Goal: Information Seeking & Learning: Learn about a topic

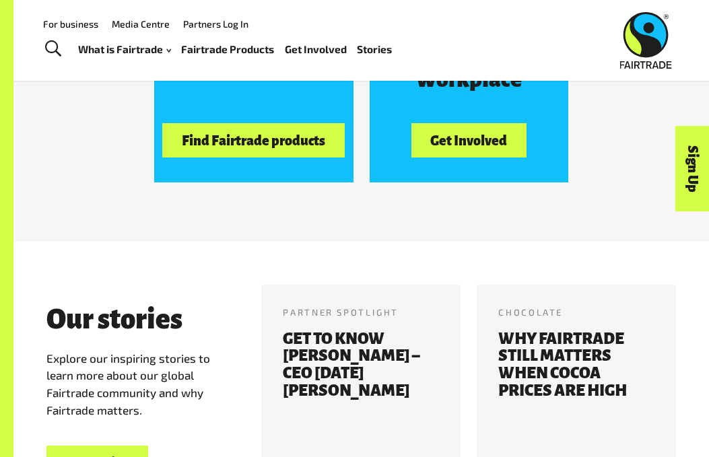
scroll to position [1234, 0]
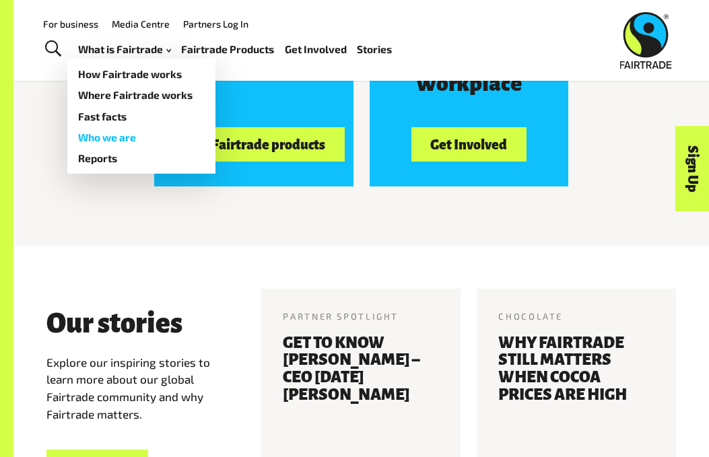
click at [130, 133] on link "Who we are" at bounding box center [141, 137] width 148 height 21
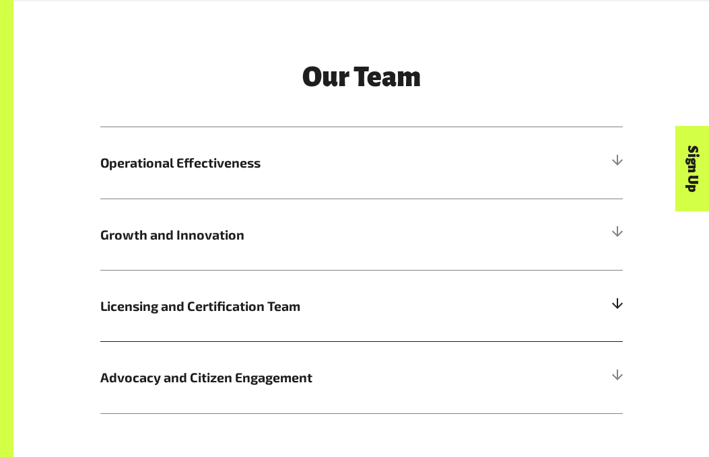
scroll to position [1546, 0]
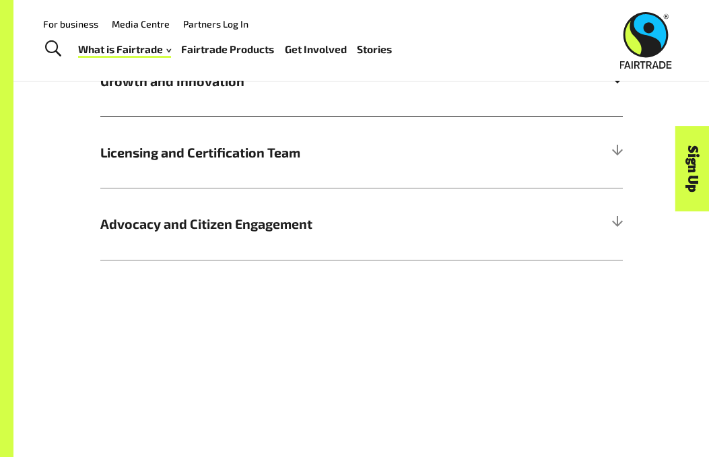
click at [217, 89] on span "Growth and Innovation" at bounding box center [296, 81] width 392 height 20
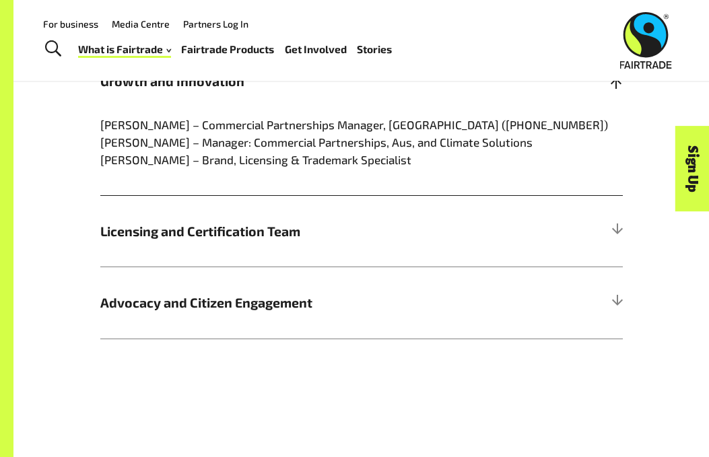
click at [217, 91] on span "Growth and Innovation" at bounding box center [296, 81] width 392 height 20
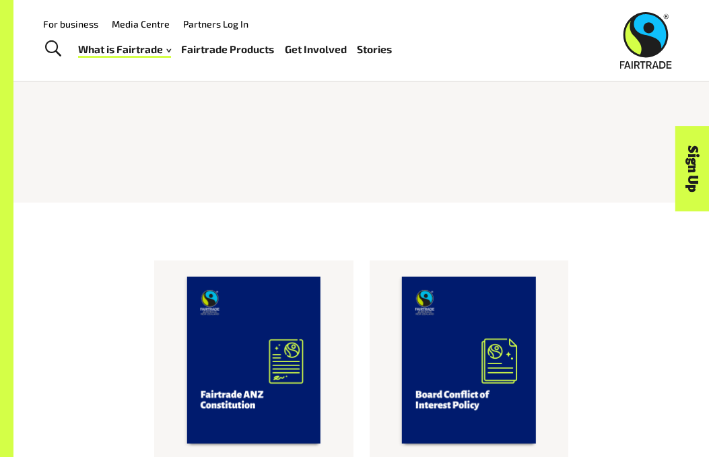
scroll to position [255, 0]
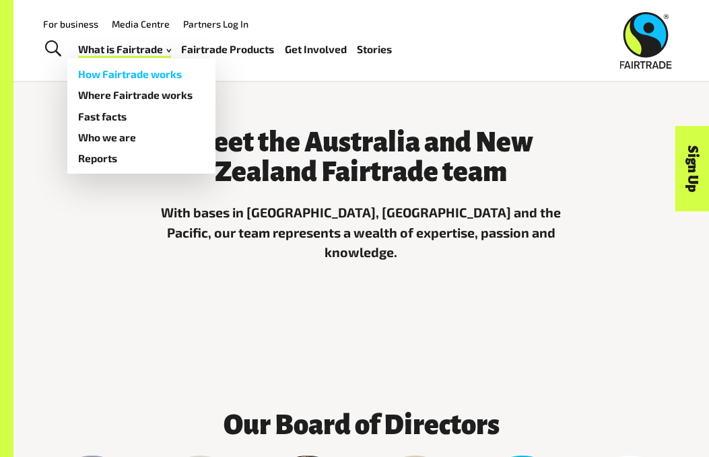
click at [150, 72] on link "How Fairtrade works" at bounding box center [141, 74] width 148 height 21
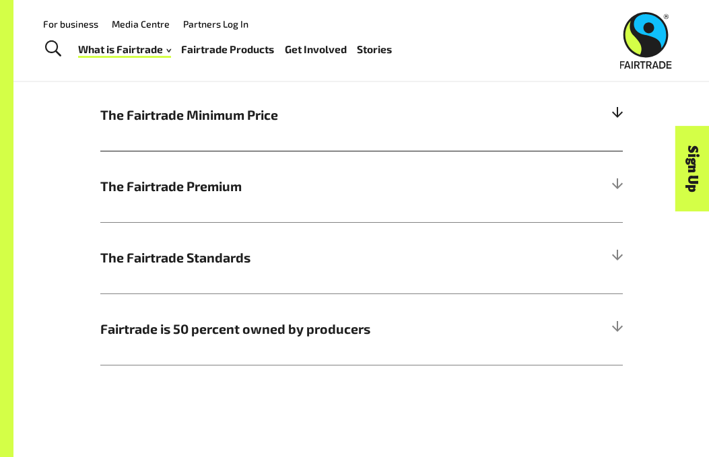
scroll to position [587, 0]
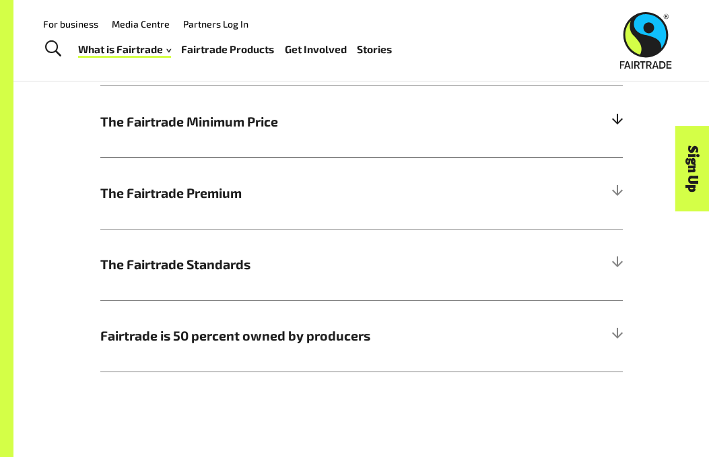
click at [235, 137] on h5 "The Fairtrade Minimum Price" at bounding box center [361, 121] width 522 height 71
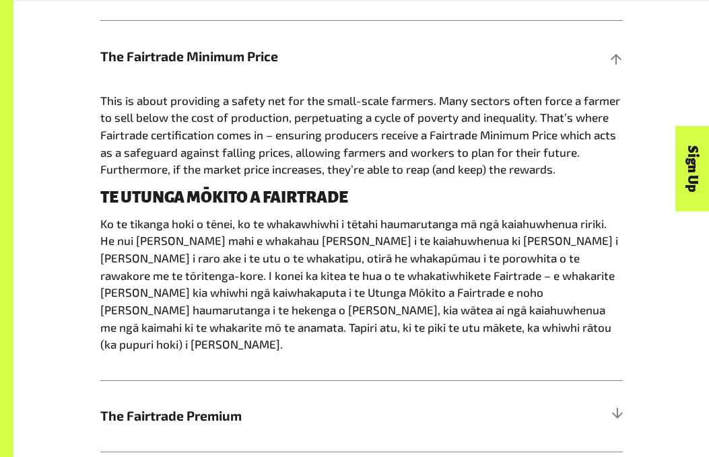
scroll to position [694, 0]
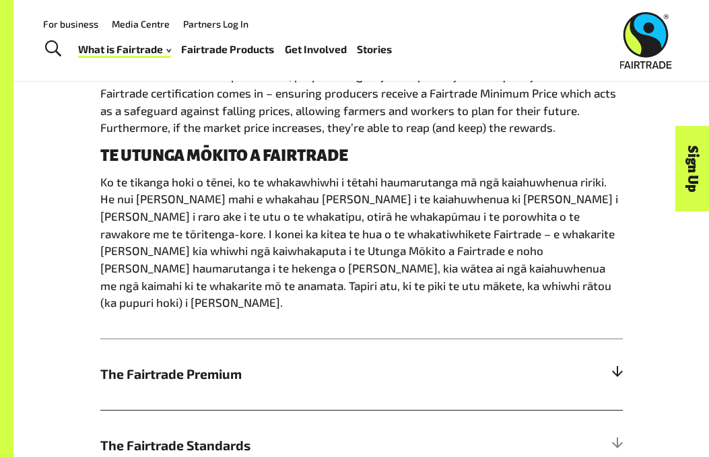
click at [233, 364] on span "The Fairtrade Premium" at bounding box center [296, 374] width 392 height 20
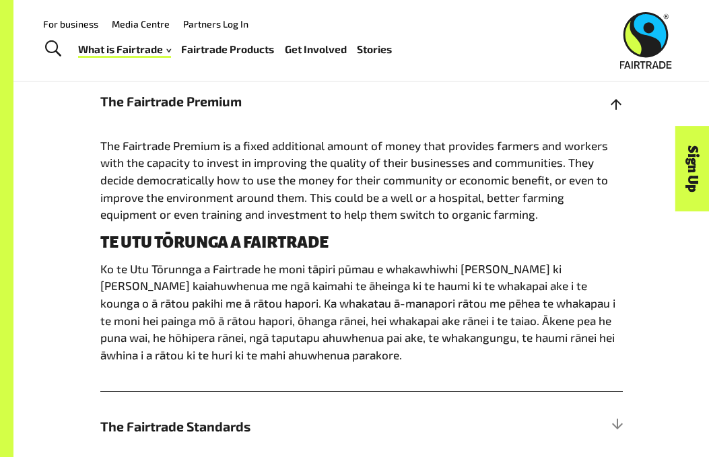
scroll to position [678, 0]
click at [227, 100] on span "The Fairtrade Premium" at bounding box center [296, 102] width 392 height 20
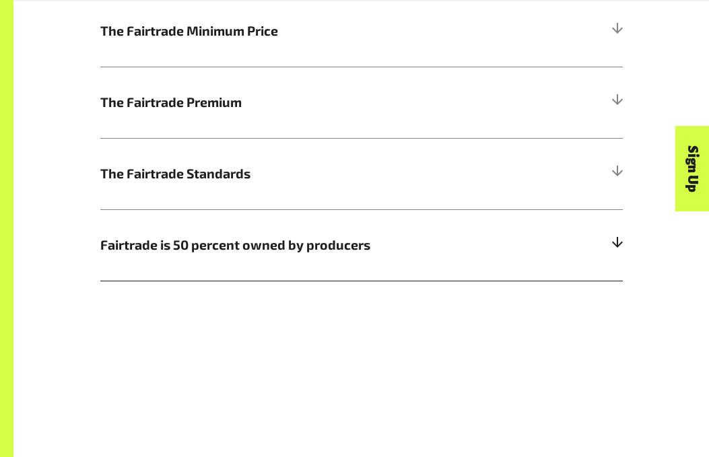
scroll to position [688, 0]
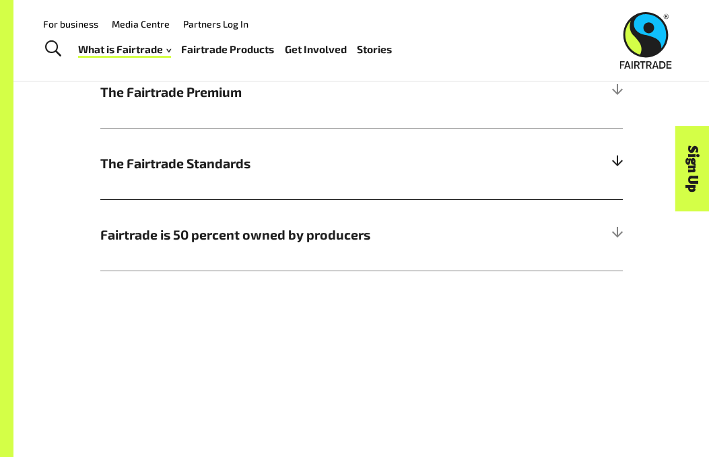
click at [237, 130] on h5 "The Fairtrade Standards" at bounding box center [361, 163] width 522 height 71
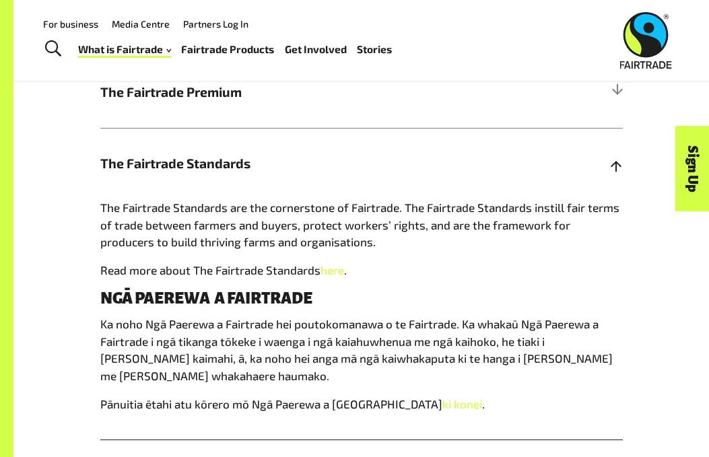
click at [233, 165] on span "The Fairtrade Standards" at bounding box center [296, 163] width 392 height 20
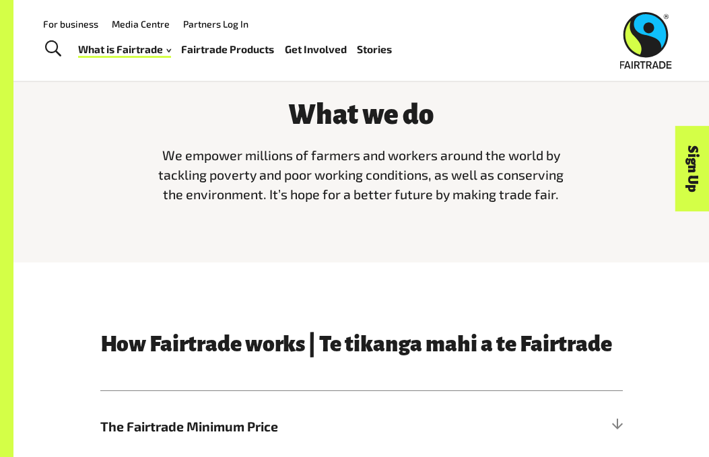
scroll to position [0, 0]
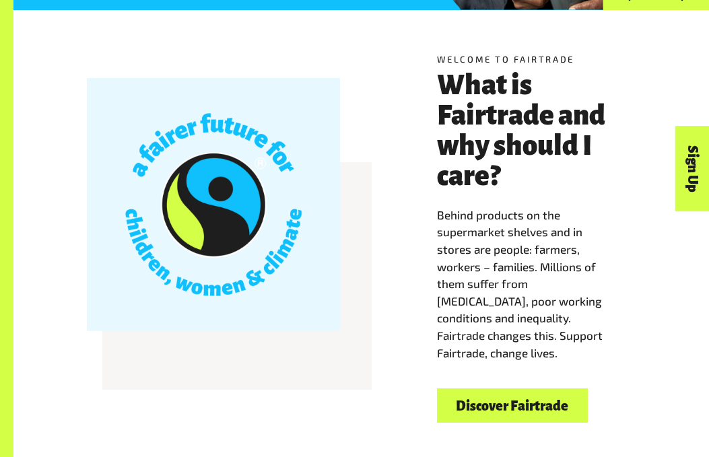
scroll to position [271, 0]
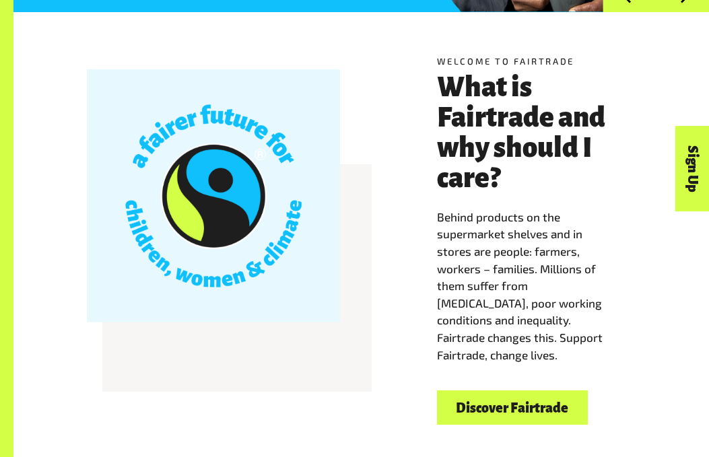
click at [511, 410] on link "Discover Fairtrade" at bounding box center [512, 407] width 151 height 34
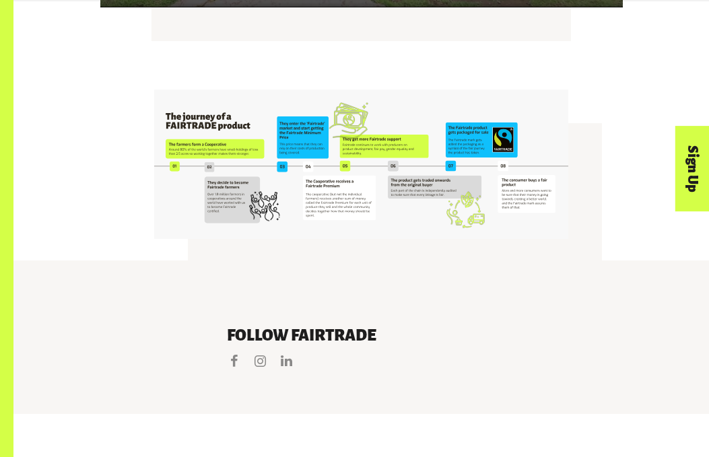
scroll to position [2718, 0]
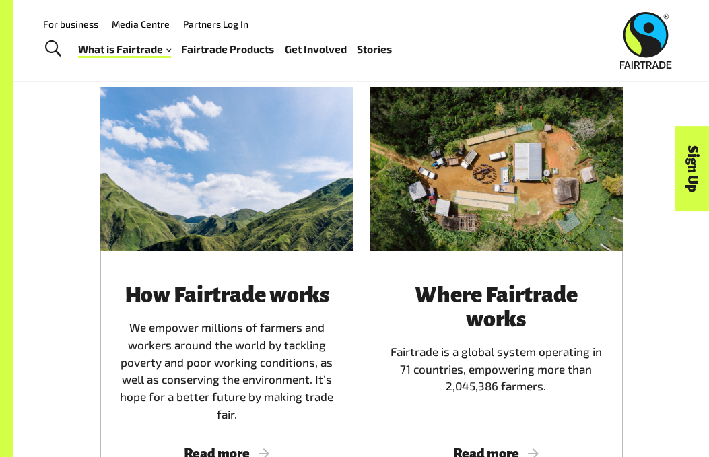
scroll to position [570, 0]
